Goal: Communication & Community: Ask a question

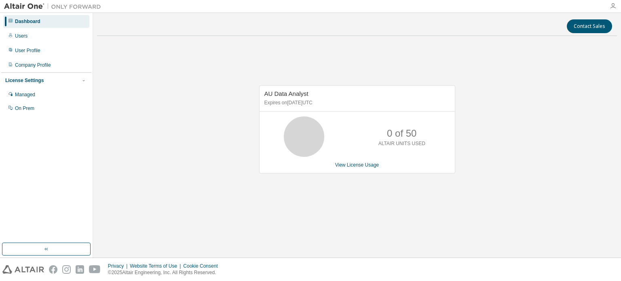
click at [614, 8] on icon "button" at bounding box center [613, 6] width 6 height 6
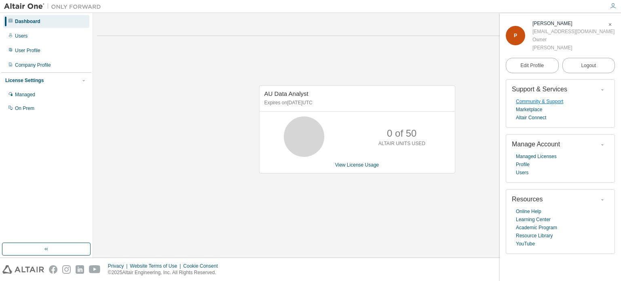
click at [543, 102] on link "Community & Support" at bounding box center [539, 101] width 47 height 8
